Goal: Book appointment/travel/reservation

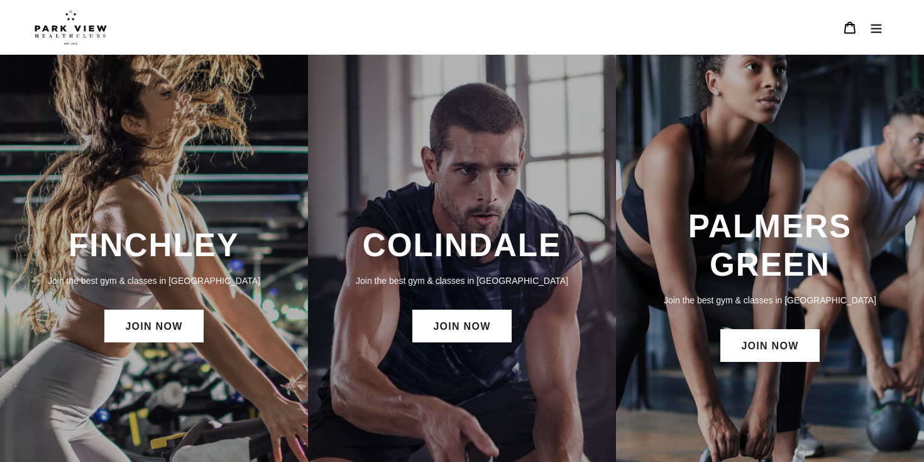
click at [177, 255] on h3 "FINCHLEY" at bounding box center [154, 245] width 283 height 38
click at [158, 324] on link "JOIN NOW" at bounding box center [153, 325] width 99 height 33
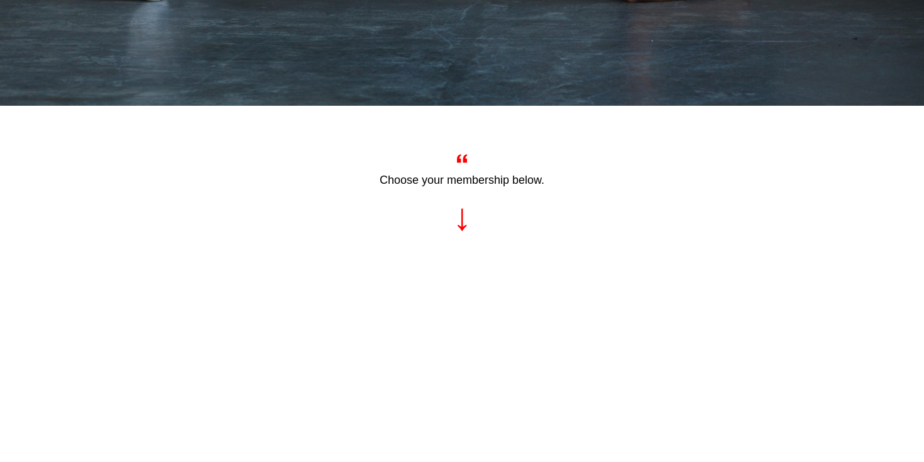
scroll to position [398, 0]
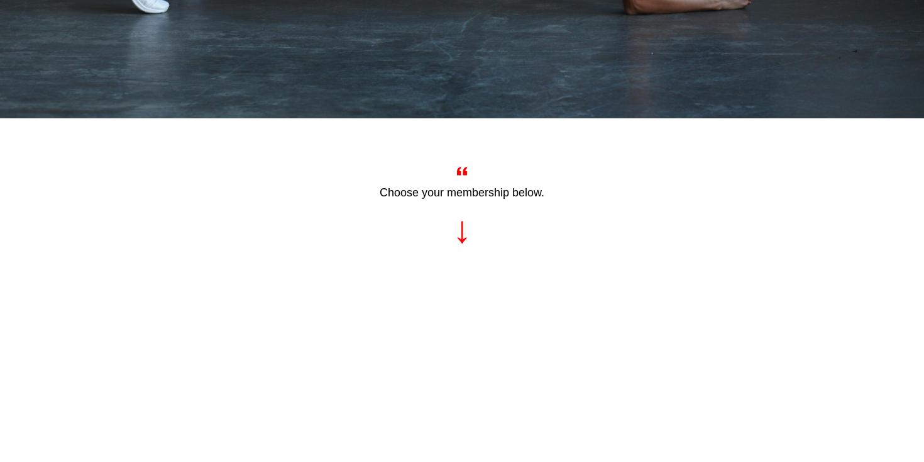
click at [466, 187] on span "Choose your membership below." at bounding box center [462, 192] width 165 height 13
click at [461, 262] on section "Choose your membership below." at bounding box center [462, 203] width 924 height 171
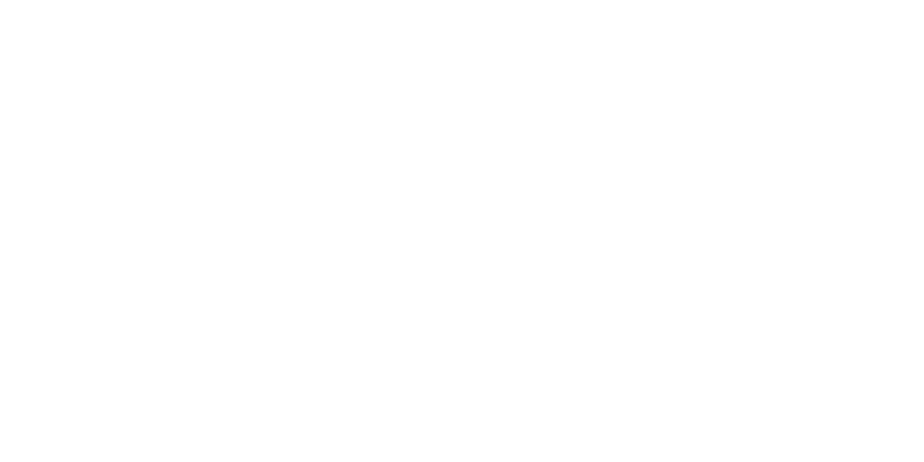
scroll to position [852, 0]
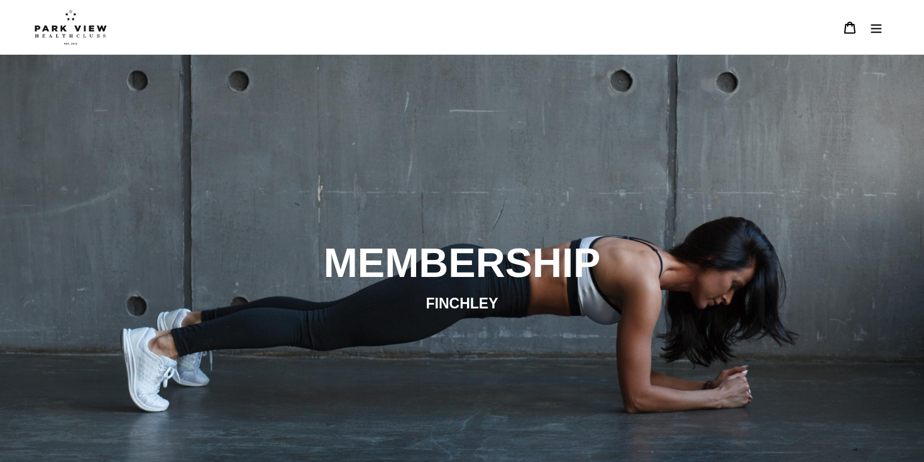
click at [877, 28] on icon "Menu" at bounding box center [876, 27] width 13 height 13
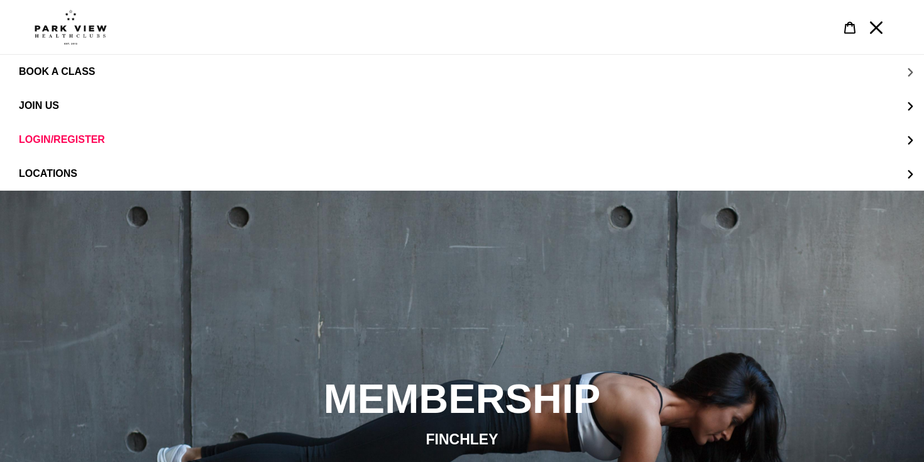
click at [73, 70] on span "BOOK A CLASS" at bounding box center [57, 71] width 76 height 11
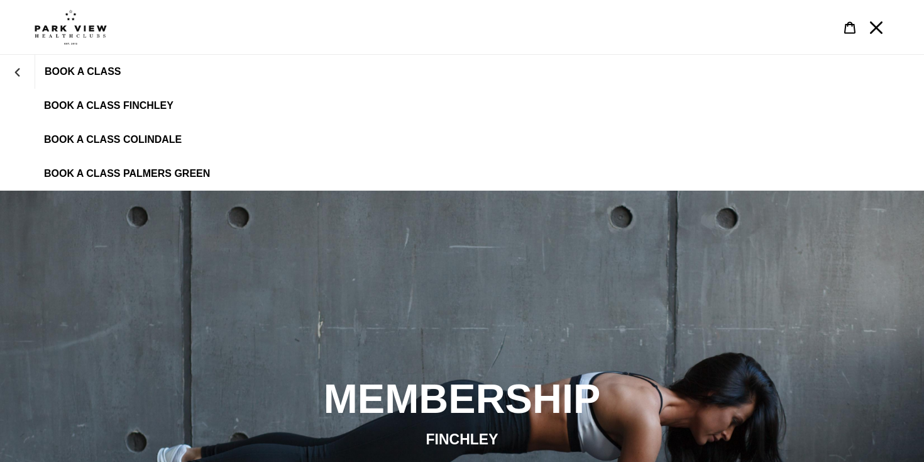
click at [119, 106] on span "BOOK A CLASS FINCHLEY" at bounding box center [109, 105] width 130 height 11
